Goal: Task Accomplishment & Management: Use online tool/utility

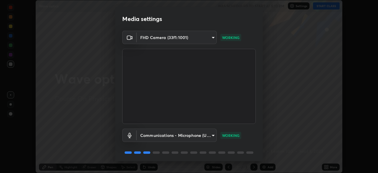
scroll to position [21, 0]
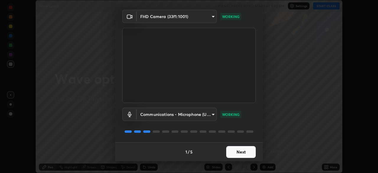
click at [245, 151] on button "Next" at bounding box center [241, 152] width 30 height 12
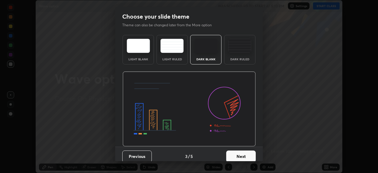
click at [243, 58] on div "Dark Ruled" at bounding box center [240, 59] width 24 height 3
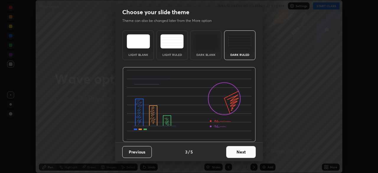
click at [246, 155] on button "Next" at bounding box center [241, 152] width 30 height 12
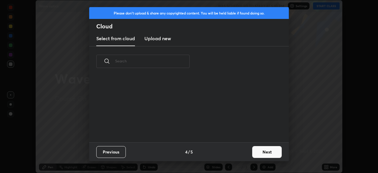
click at [263, 150] on button "Next" at bounding box center [267, 152] width 30 height 12
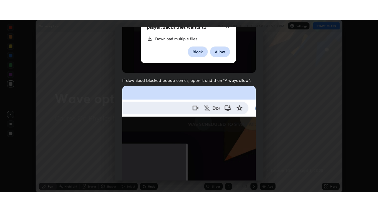
scroll to position [141, 0]
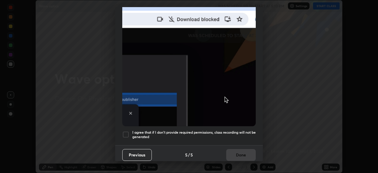
click at [126, 132] on div at bounding box center [125, 134] width 7 height 7
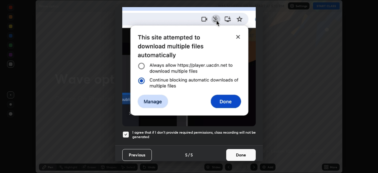
click at [246, 152] on button "Done" at bounding box center [241, 155] width 30 height 12
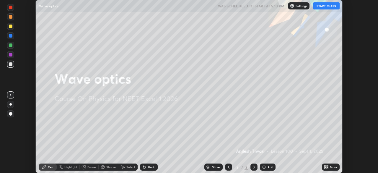
click at [264, 168] on img at bounding box center [263, 166] width 5 height 5
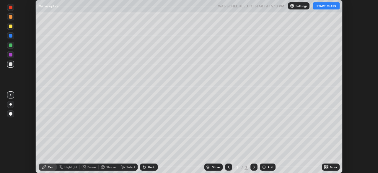
click at [327, 166] on icon at bounding box center [326, 165] width 1 height 1
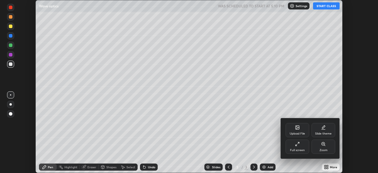
click at [303, 148] on div "Full screen" at bounding box center [297, 149] width 15 height 3
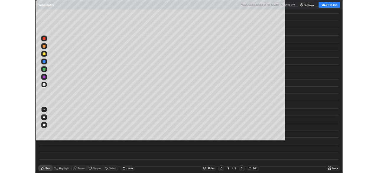
scroll to position [212, 378]
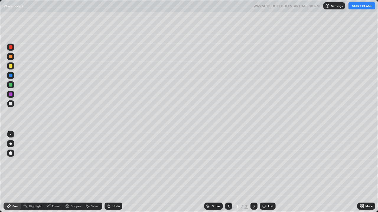
click at [358, 9] on button "START CLASS" at bounding box center [361, 5] width 27 height 7
click at [11, 144] on div at bounding box center [10, 144] width 2 height 2
click at [91, 172] on div "Select" at bounding box center [95, 206] width 9 height 3
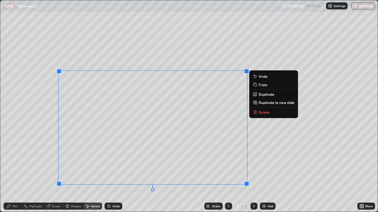
click at [265, 113] on p "Delete" at bounding box center [263, 112] width 11 height 5
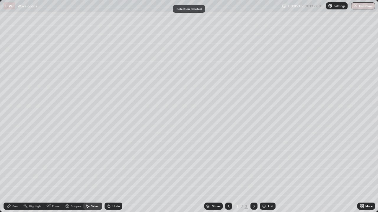
click at [8, 172] on icon at bounding box center [9, 207] width 4 height 4
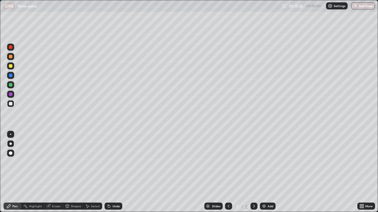
click at [13, 67] on div at bounding box center [10, 66] width 7 height 7
click at [11, 85] on div at bounding box center [11, 85] width 4 height 4
click at [53, 172] on div "Eraser" at bounding box center [56, 206] width 9 height 3
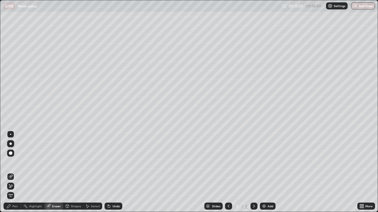
click at [11, 172] on icon at bounding box center [10, 186] width 3 height 3
click at [11, 172] on icon at bounding box center [9, 207] width 4 height 4
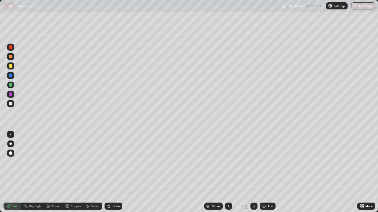
click at [11, 68] on div at bounding box center [11, 66] width 4 height 4
click at [11, 86] on div at bounding box center [11, 85] width 4 height 4
click at [108, 172] on icon at bounding box center [109, 207] width 2 height 2
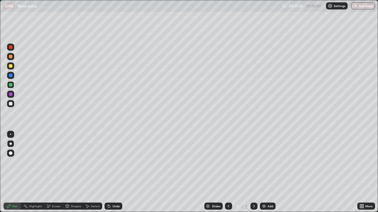
click at [11, 135] on div at bounding box center [10, 134] width 1 height 1
click at [10, 104] on div at bounding box center [11, 104] width 4 height 4
click at [76, 172] on div "Shapes" at bounding box center [76, 206] width 10 height 3
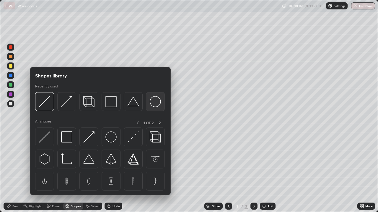
click at [152, 103] on img at bounding box center [155, 101] width 11 height 11
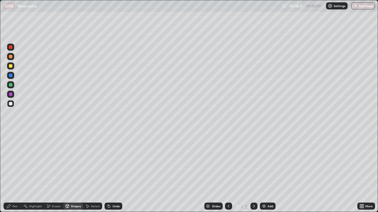
click at [13, 172] on div "Pen" at bounding box center [14, 206] width 5 height 3
click at [75, 172] on div "Shapes" at bounding box center [76, 206] width 10 height 3
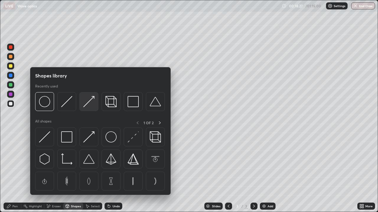
click at [92, 102] on img at bounding box center [88, 101] width 11 height 11
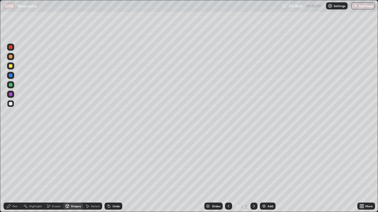
click at [12, 172] on div "Pen" at bounding box center [13, 206] width 18 height 7
click at [11, 58] on div at bounding box center [11, 57] width 4 height 4
click at [110, 172] on icon at bounding box center [109, 206] width 5 height 5
click at [108, 172] on icon at bounding box center [109, 207] width 2 height 2
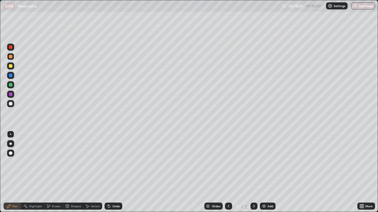
click at [108, 172] on icon at bounding box center [109, 207] width 2 height 2
click at [109, 172] on icon at bounding box center [109, 207] width 2 height 2
click at [109, 172] on icon at bounding box center [109, 206] width 5 height 5
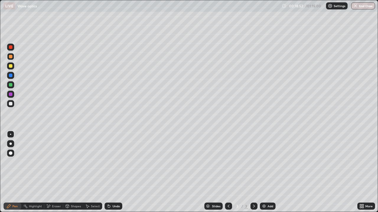
click at [75, 172] on div "Shapes" at bounding box center [76, 206] width 10 height 3
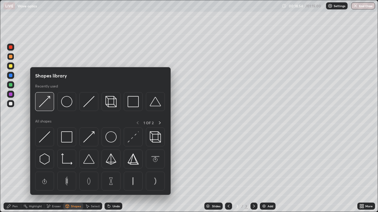
click at [51, 107] on div at bounding box center [44, 101] width 19 height 19
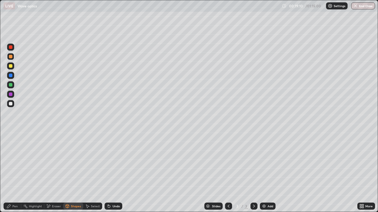
click at [9, 172] on icon at bounding box center [9, 207] width 4 height 4
click at [10, 104] on div at bounding box center [11, 104] width 4 height 4
click at [9, 57] on div at bounding box center [11, 57] width 4 height 4
click at [12, 85] on div at bounding box center [11, 85] width 4 height 4
click at [10, 106] on div at bounding box center [10, 103] width 7 height 7
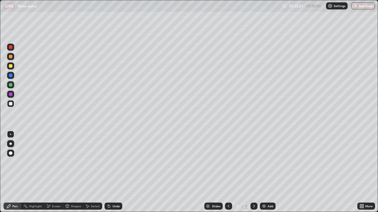
click at [264, 172] on img at bounding box center [263, 206] width 5 height 5
click at [13, 106] on div at bounding box center [10, 103] width 7 height 7
click at [227, 172] on icon at bounding box center [228, 206] width 2 height 3
click at [253, 172] on div at bounding box center [253, 206] width 7 height 7
click at [74, 172] on div "Shapes" at bounding box center [76, 206] width 10 height 3
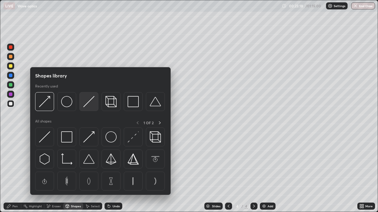
click at [86, 107] on div at bounding box center [88, 101] width 19 height 19
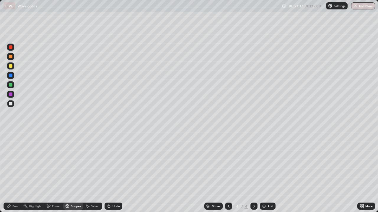
click at [75, 172] on div "Shapes" at bounding box center [76, 206] width 10 height 3
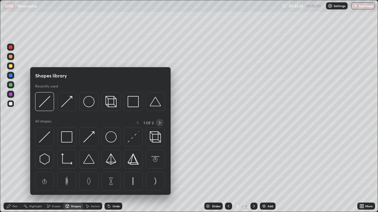
click at [159, 124] on icon at bounding box center [159, 123] width 5 height 5
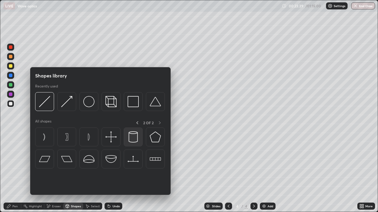
click at [134, 141] on img at bounding box center [132, 137] width 11 height 11
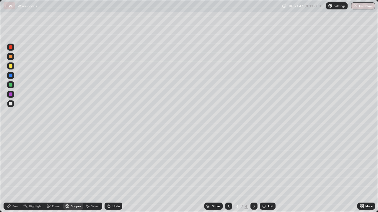
click at [114, 172] on div "Undo" at bounding box center [115, 206] width 7 height 3
click at [111, 172] on div "Undo" at bounding box center [113, 206] width 18 height 7
click at [75, 172] on div "Shapes" at bounding box center [76, 206] width 10 height 3
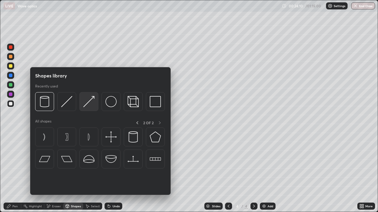
click at [89, 102] on img at bounding box center [88, 101] width 11 height 11
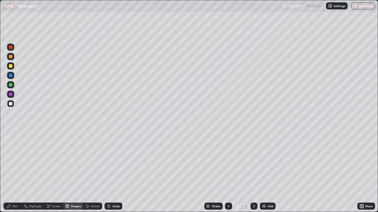
click at [11, 94] on div at bounding box center [11, 95] width 4 height 4
click at [12, 104] on div at bounding box center [11, 104] width 4 height 4
click at [11, 95] on div at bounding box center [11, 95] width 4 height 4
click at [11, 85] on div at bounding box center [11, 85] width 4 height 4
click at [108, 172] on icon at bounding box center [109, 207] width 2 height 2
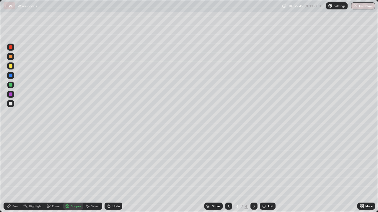
click at [14, 172] on div "Pen" at bounding box center [14, 206] width 5 height 3
click at [12, 106] on div at bounding box center [10, 103] width 7 height 7
click at [74, 172] on div "Shapes" at bounding box center [76, 206] width 10 height 3
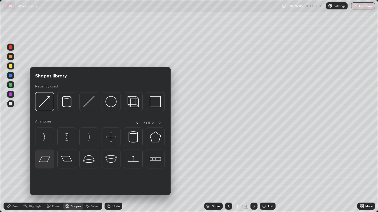
click at [48, 161] on img at bounding box center [44, 159] width 11 height 11
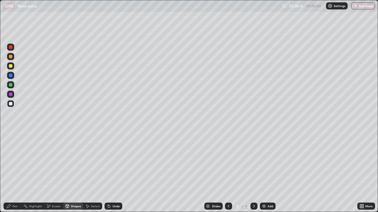
click at [113, 172] on div "Undo" at bounding box center [113, 206] width 18 height 7
click at [75, 172] on div "Shapes" at bounding box center [76, 206] width 10 height 3
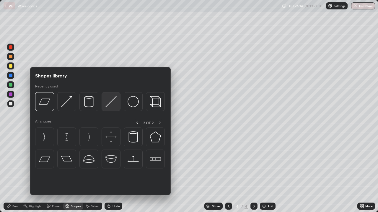
click at [111, 106] on img at bounding box center [110, 101] width 11 height 11
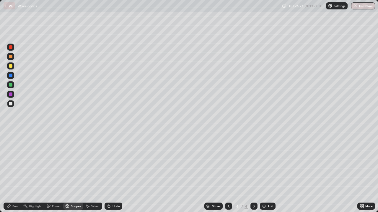
click at [113, 172] on div "Undo" at bounding box center [115, 206] width 7 height 3
click at [94, 172] on div "Select" at bounding box center [95, 206] width 9 height 3
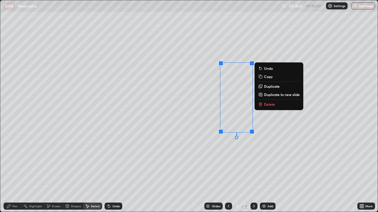
click at [269, 86] on p "Duplicate" at bounding box center [272, 86] width 16 height 5
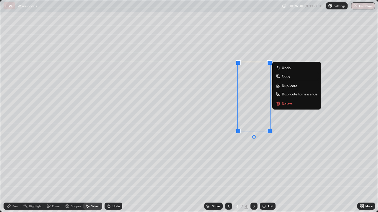
click at [286, 86] on p "Duplicate" at bounding box center [289, 86] width 16 height 5
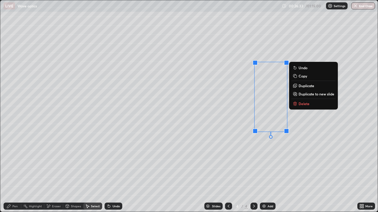
click at [74, 172] on div "Shapes" at bounding box center [76, 206] width 10 height 3
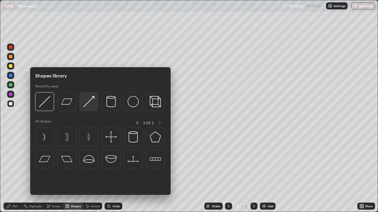
click at [88, 105] on img at bounding box center [88, 101] width 11 height 11
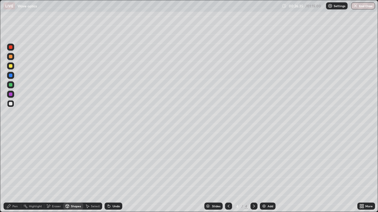
click at [13, 96] on div at bounding box center [10, 94] width 7 height 7
click at [362, 172] on icon at bounding box center [362, 205] width 1 height 1
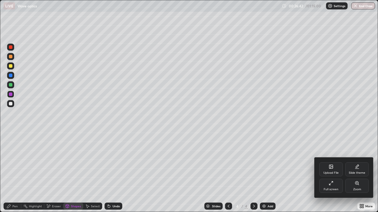
click at [335, 172] on div "Full screen" at bounding box center [331, 186] width 24 height 14
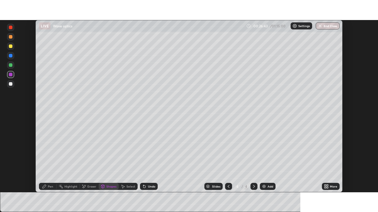
scroll to position [29333, 29128]
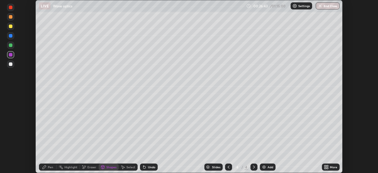
click at [332, 166] on div "More" at bounding box center [333, 166] width 7 height 3
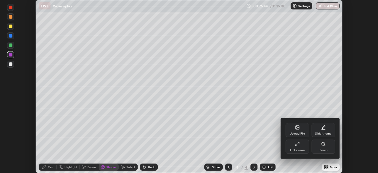
click at [307, 149] on div "Full screen" at bounding box center [297, 146] width 24 height 14
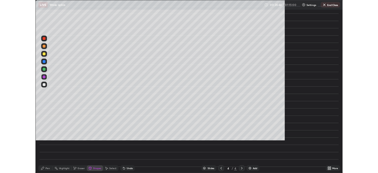
scroll to position [212, 378]
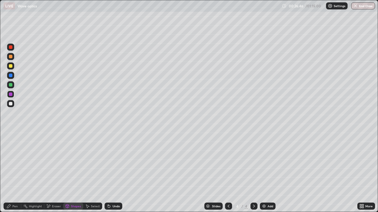
click at [18, 172] on div "Pen" at bounding box center [13, 206] width 18 height 7
click at [13, 104] on div at bounding box center [10, 103] width 7 height 7
click at [263, 172] on div "Add" at bounding box center [268, 206] width 16 height 7
click at [12, 143] on div at bounding box center [10, 143] width 7 height 7
click at [75, 172] on div "Shapes" at bounding box center [76, 206] width 10 height 3
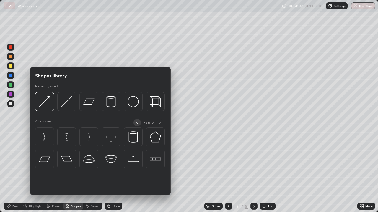
click at [137, 123] on icon at bounding box center [137, 123] width 5 height 5
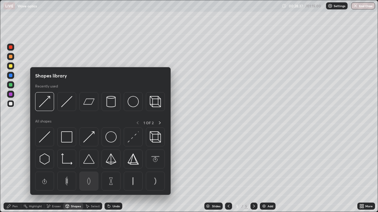
click at [90, 172] on img at bounding box center [88, 181] width 11 height 11
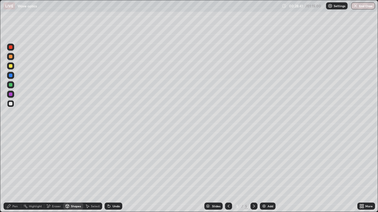
click at [69, 172] on div "Shapes" at bounding box center [73, 206] width 20 height 7
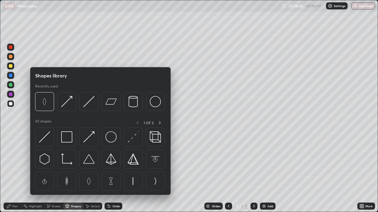
click at [228, 172] on icon at bounding box center [228, 206] width 5 height 5
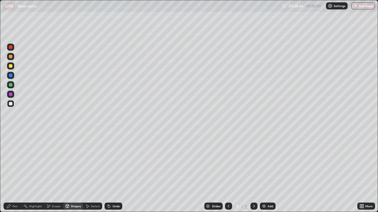
click at [91, 172] on div "Select" at bounding box center [95, 206] width 9 height 3
click at [253, 172] on icon at bounding box center [253, 206] width 5 height 5
click at [74, 172] on div "Shapes" at bounding box center [76, 206] width 10 height 3
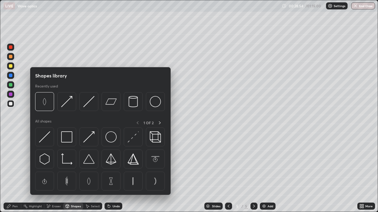
click at [11, 172] on icon at bounding box center [8, 206] width 5 height 5
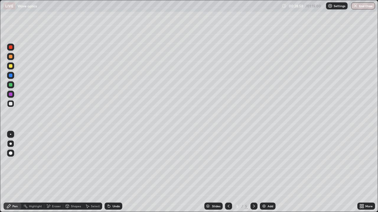
click at [110, 172] on div "Undo" at bounding box center [113, 206] width 18 height 7
click at [110, 172] on icon at bounding box center [109, 206] width 5 height 5
click at [11, 135] on div at bounding box center [10, 134] width 1 height 1
click at [69, 172] on icon at bounding box center [67, 206] width 5 height 5
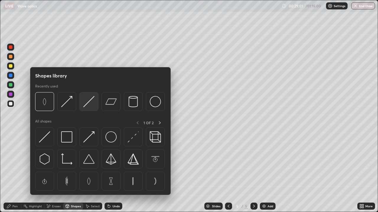
click at [90, 101] on img at bounding box center [88, 101] width 11 height 11
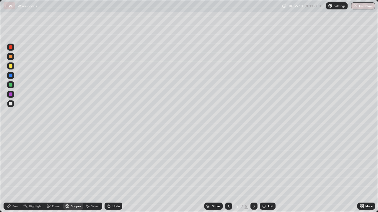
click at [88, 172] on div "Select" at bounding box center [92, 206] width 19 height 7
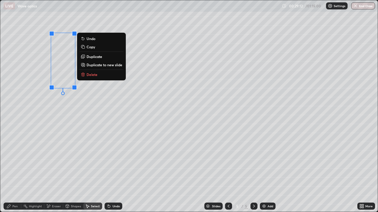
click at [93, 59] on p "Duplicate" at bounding box center [94, 56] width 16 height 5
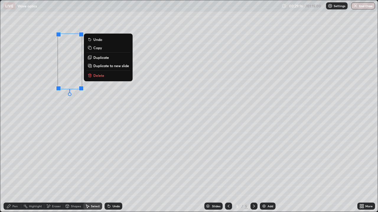
click at [57, 109] on div "0 ° Undo Copy Duplicate Duplicate to new slide Delete" at bounding box center [188, 106] width 377 height 212
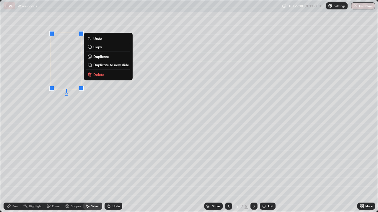
click at [98, 57] on p "Duplicate" at bounding box center [101, 56] width 16 height 5
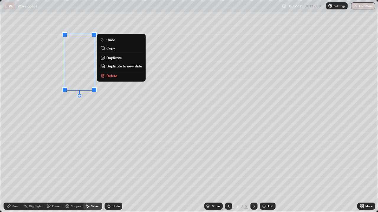
click at [76, 112] on div "0 ° Undo Copy Duplicate Duplicate to new slide Delete" at bounding box center [188, 106] width 377 height 212
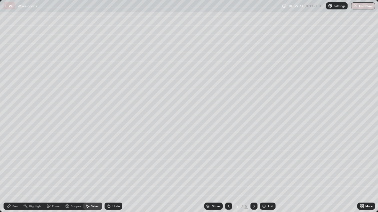
click at [9, 172] on icon at bounding box center [9, 207] width 4 height 4
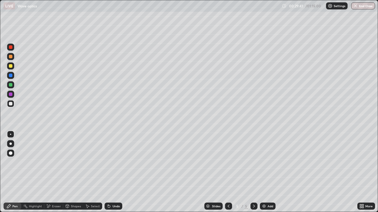
click at [361, 172] on icon at bounding box center [360, 205] width 1 height 1
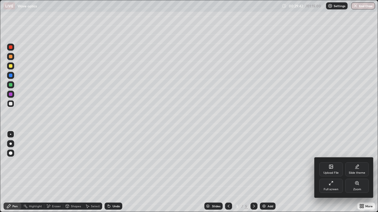
click at [334, 172] on div "Full screen" at bounding box center [330, 189] width 15 height 3
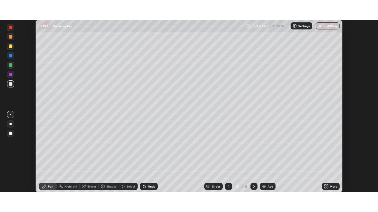
scroll to position [29333, 29128]
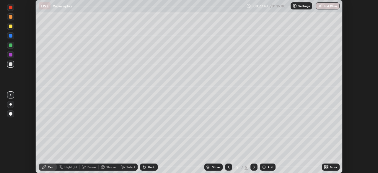
click at [330, 167] on div "More" at bounding box center [333, 166] width 7 height 3
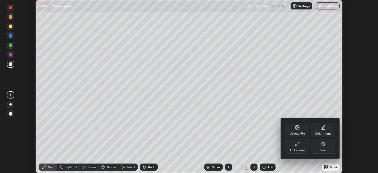
click at [304, 146] on div "Full screen" at bounding box center [297, 146] width 24 height 14
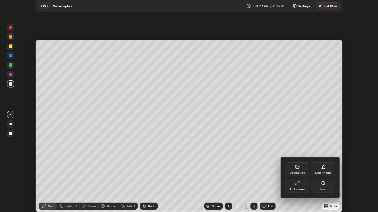
scroll to position [212, 378]
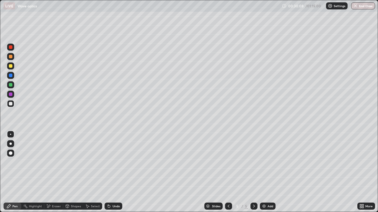
click at [74, 172] on div "Shapes" at bounding box center [76, 206] width 10 height 3
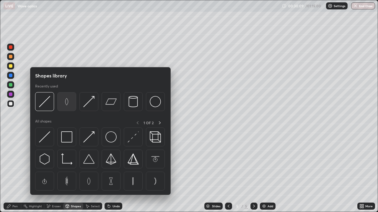
click at [70, 107] on img at bounding box center [66, 101] width 11 height 11
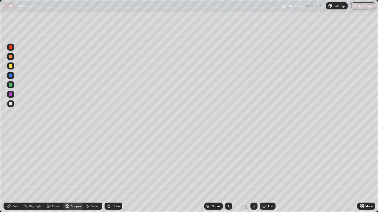
click at [14, 172] on div "Pen" at bounding box center [14, 206] width 5 height 3
click at [9, 95] on div at bounding box center [11, 95] width 4 height 4
click at [10, 85] on div at bounding box center [11, 85] width 4 height 4
click at [11, 104] on div at bounding box center [11, 104] width 4 height 4
click at [12, 104] on div at bounding box center [11, 104] width 4 height 4
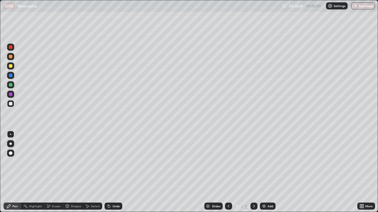
click at [10, 102] on div at bounding box center [11, 104] width 4 height 4
click at [264, 172] on img at bounding box center [263, 206] width 5 height 5
click at [73, 172] on div "Shapes" at bounding box center [76, 206] width 10 height 3
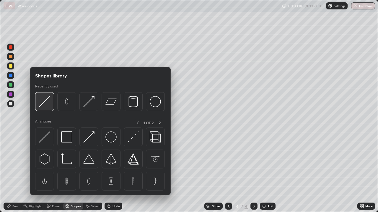
click at [48, 105] on img at bounding box center [44, 101] width 11 height 11
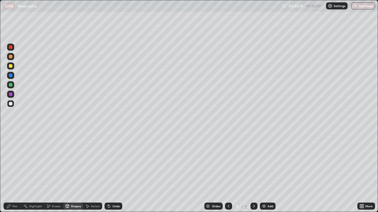
click at [11, 172] on icon at bounding box center [8, 206] width 5 height 5
click at [113, 172] on div "Undo" at bounding box center [115, 206] width 7 height 3
click at [73, 172] on div "Shapes" at bounding box center [76, 206] width 10 height 3
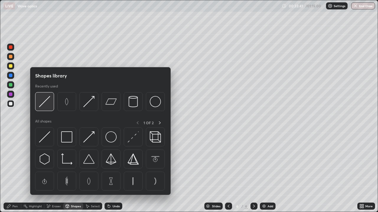
click at [45, 106] on img at bounding box center [44, 101] width 11 height 11
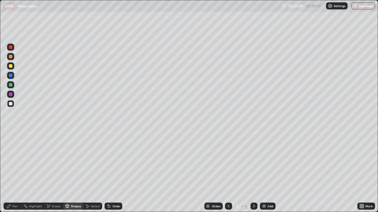
click at [14, 172] on div "Pen" at bounding box center [13, 206] width 18 height 7
click at [13, 94] on div at bounding box center [10, 94] width 7 height 7
click at [13, 105] on div at bounding box center [10, 103] width 7 height 7
click at [228, 172] on icon at bounding box center [228, 206] width 5 height 5
click at [252, 172] on icon at bounding box center [253, 206] width 5 height 5
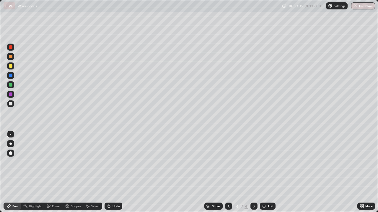
click at [10, 85] on div at bounding box center [11, 85] width 4 height 4
click at [115, 172] on div "Undo" at bounding box center [115, 206] width 7 height 3
click at [265, 172] on img at bounding box center [263, 206] width 5 height 5
click at [11, 104] on div at bounding box center [11, 104] width 4 height 4
click at [10, 144] on div at bounding box center [10, 144] width 2 height 2
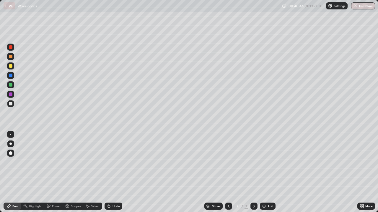
click at [118, 172] on div "Undo" at bounding box center [115, 206] width 7 height 3
click at [11, 94] on div at bounding box center [11, 95] width 4 height 4
click at [11, 135] on div at bounding box center [10, 134] width 1 height 1
click at [54, 172] on div "Eraser" at bounding box center [56, 206] width 9 height 3
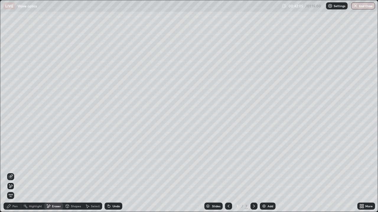
click at [12, 172] on div "Pen" at bounding box center [13, 206] width 18 height 7
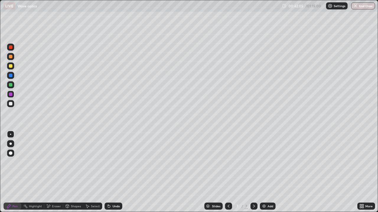
click at [11, 144] on div at bounding box center [10, 144] width 2 height 2
click at [111, 172] on div "Undo" at bounding box center [113, 206] width 18 height 7
click at [12, 105] on div at bounding box center [10, 103] width 7 height 7
click at [74, 172] on div "Shapes" at bounding box center [76, 206] width 10 height 3
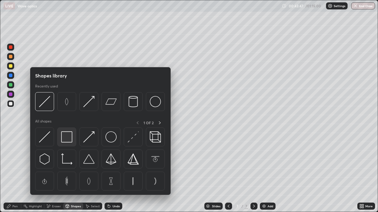
click at [71, 139] on img at bounding box center [66, 137] width 11 height 11
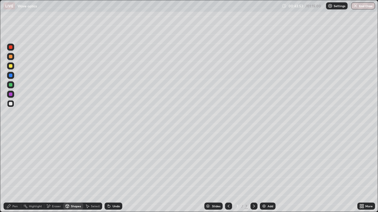
click at [10, 172] on icon at bounding box center [8, 206] width 5 height 5
click at [267, 172] on div "Add" at bounding box center [270, 206] width 6 height 3
click at [228, 172] on icon at bounding box center [228, 206] width 5 height 5
click at [253, 172] on icon at bounding box center [253, 206] width 5 height 5
click at [265, 172] on img at bounding box center [263, 206] width 5 height 5
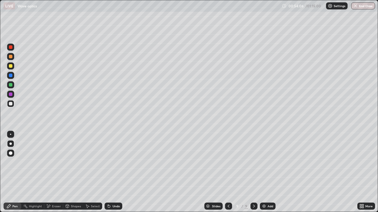
click at [118, 172] on div "Undo" at bounding box center [113, 206] width 18 height 7
click at [11, 135] on div at bounding box center [10, 134] width 1 height 1
click at [93, 172] on div "Select" at bounding box center [95, 206] width 9 height 3
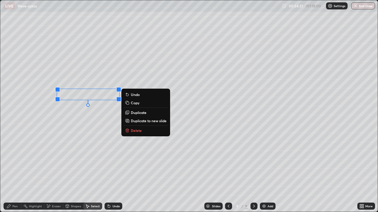
click at [136, 130] on p "Delete" at bounding box center [136, 130] width 11 height 5
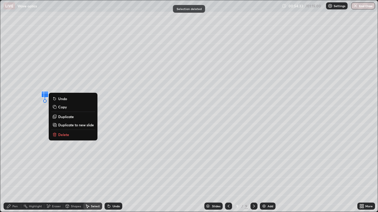
click at [64, 133] on p "Delete" at bounding box center [63, 134] width 11 height 5
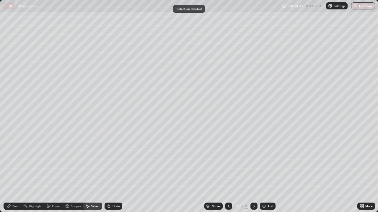
click at [12, 172] on div "Pen" at bounding box center [13, 206] width 18 height 7
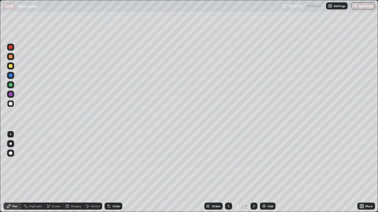
click at [112, 172] on div "Undo" at bounding box center [115, 206] width 7 height 3
click at [11, 67] on div at bounding box center [11, 66] width 4 height 4
click at [9, 86] on div at bounding box center [11, 85] width 4 height 4
click at [9, 48] on div at bounding box center [11, 47] width 4 height 4
click at [11, 106] on div at bounding box center [10, 103] width 7 height 7
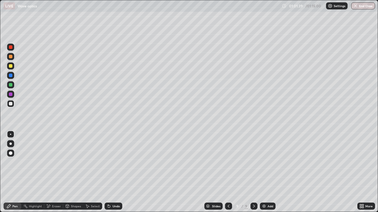
click at [264, 172] on img at bounding box center [263, 206] width 5 height 5
click at [11, 66] on div at bounding box center [11, 66] width 4 height 4
click at [11, 85] on div at bounding box center [11, 85] width 4 height 4
click at [12, 105] on div at bounding box center [11, 104] width 4 height 4
click at [262, 172] on img at bounding box center [263, 206] width 5 height 5
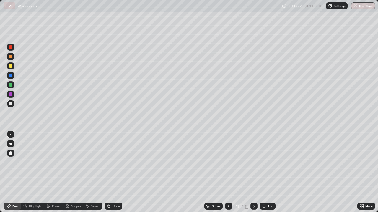
click at [11, 66] on div at bounding box center [11, 66] width 4 height 4
click at [12, 86] on div at bounding box center [11, 85] width 4 height 4
click at [12, 105] on div at bounding box center [10, 103] width 7 height 7
click at [111, 172] on div "Undo" at bounding box center [113, 206] width 18 height 7
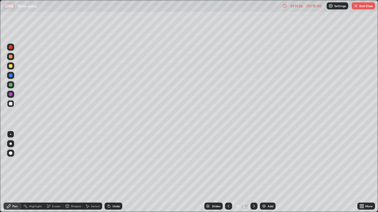
click at [114, 172] on div "Undo" at bounding box center [115, 206] width 7 height 3
click at [113, 172] on div "Undo" at bounding box center [115, 206] width 7 height 3
click at [114, 172] on div "Undo" at bounding box center [115, 206] width 7 height 3
click at [113, 172] on div "Undo" at bounding box center [115, 206] width 7 height 3
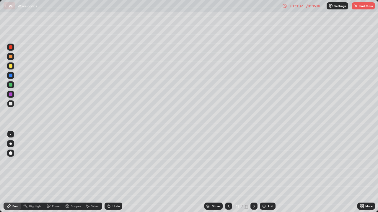
click at [53, 172] on div "Eraser" at bounding box center [56, 206] width 9 height 3
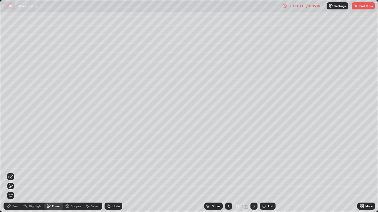
click at [16, 172] on div "Pen" at bounding box center [14, 206] width 5 height 3
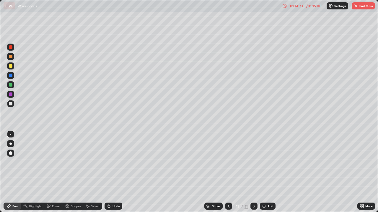
click at [13, 85] on div at bounding box center [10, 84] width 7 height 7
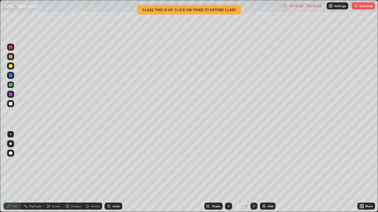
click at [13, 104] on div at bounding box center [10, 103] width 7 height 7
click at [360, 8] on button "End Class" at bounding box center [362, 5] width 23 height 7
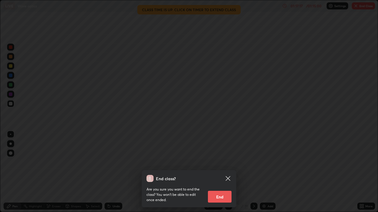
click at [221, 172] on button "End" at bounding box center [220, 197] width 24 height 12
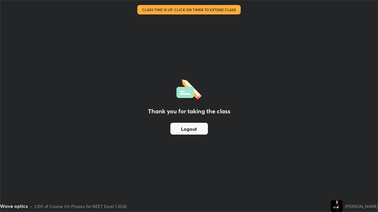
click at [196, 135] on button "Logout" at bounding box center [188, 129] width 37 height 12
